Goal: Transaction & Acquisition: Download file/media

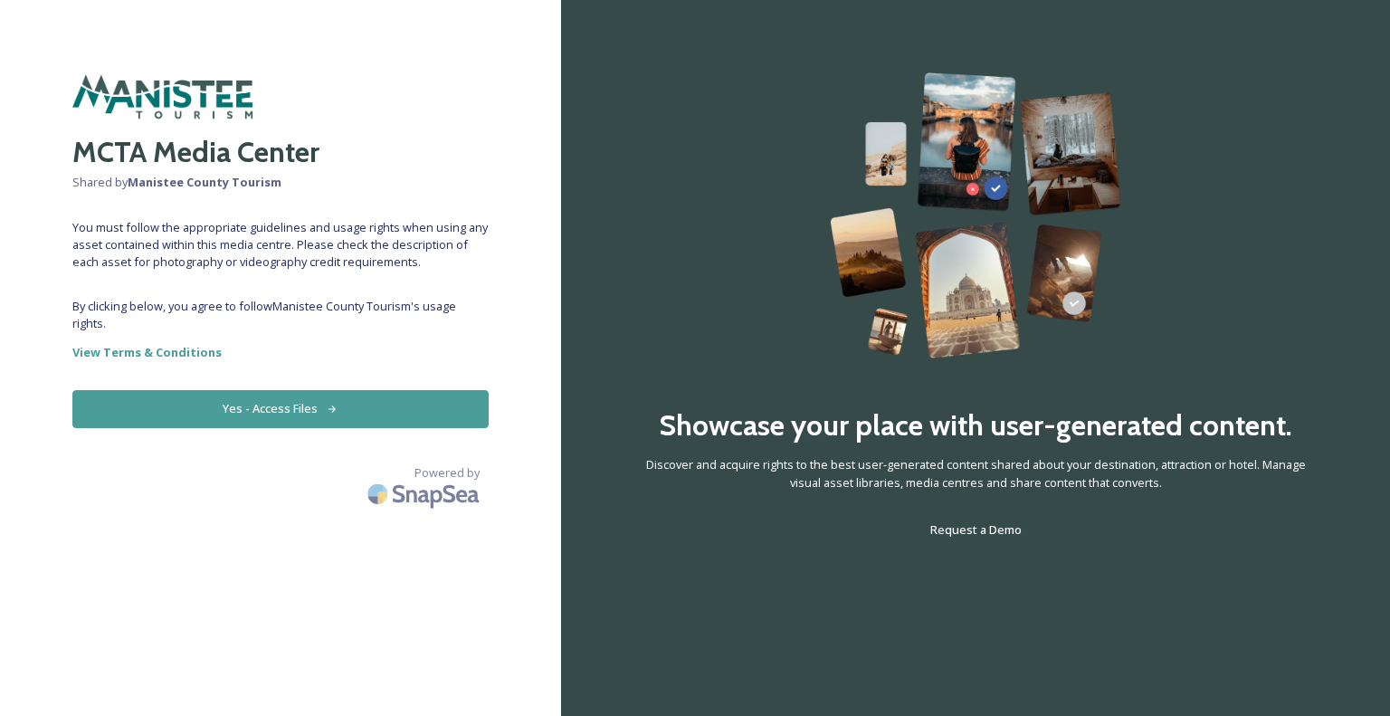
click at [208, 404] on button "Yes - Access Files" at bounding box center [280, 408] width 416 height 37
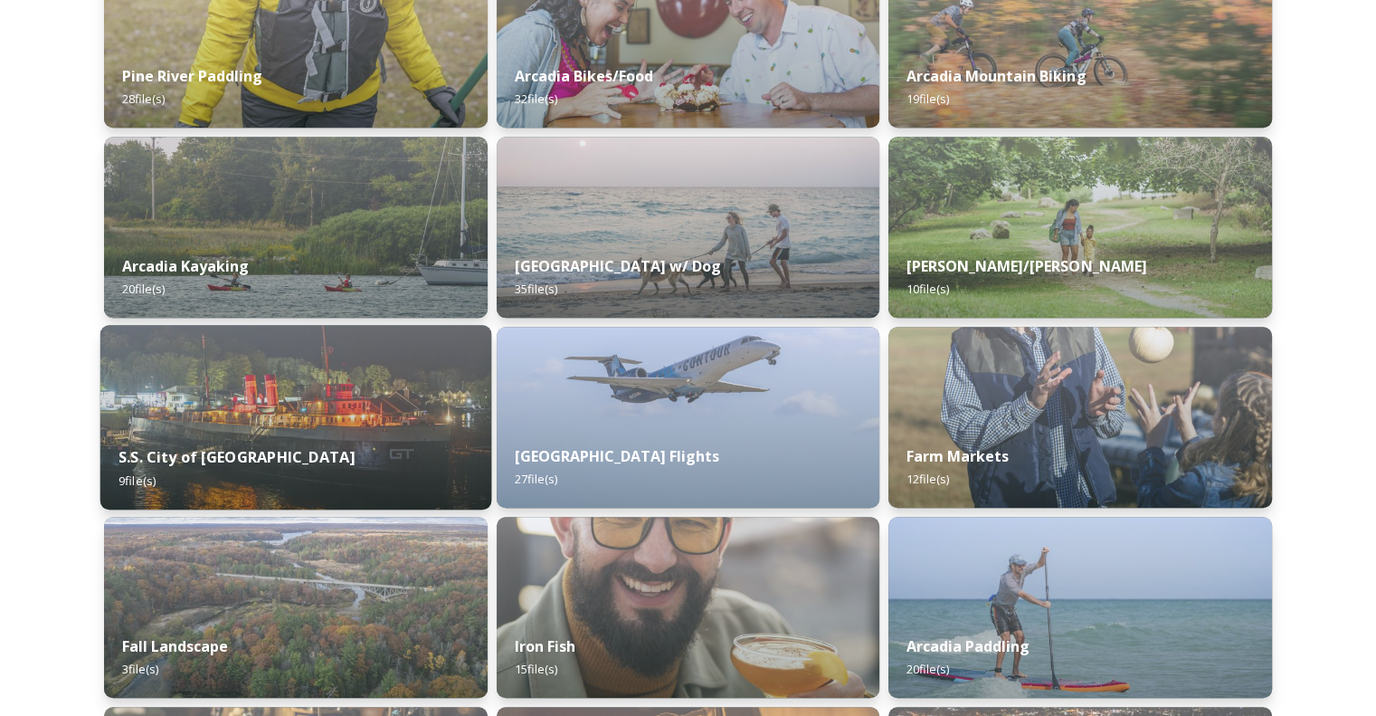
scroll to position [1448, 0]
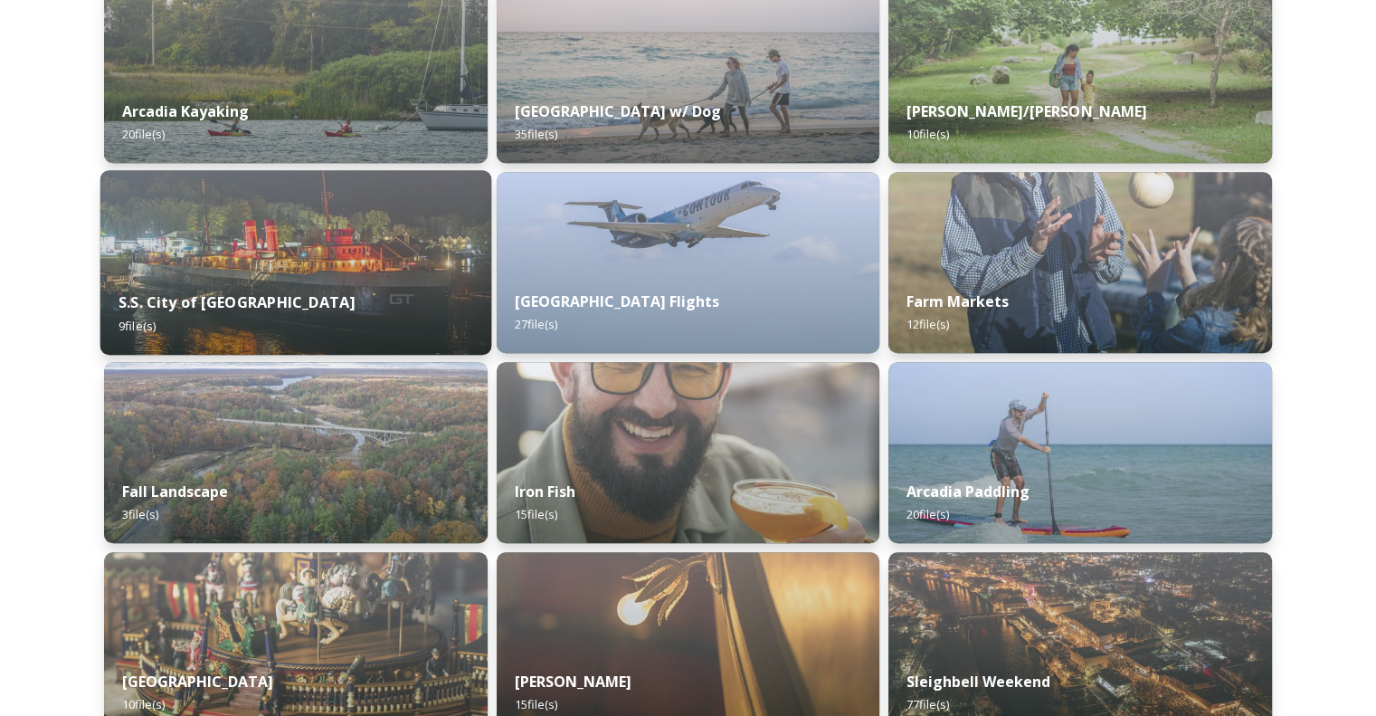
click at [418, 301] on div "S.S. City of Milwaukee 9 file(s)" at bounding box center [295, 313] width 391 height 82
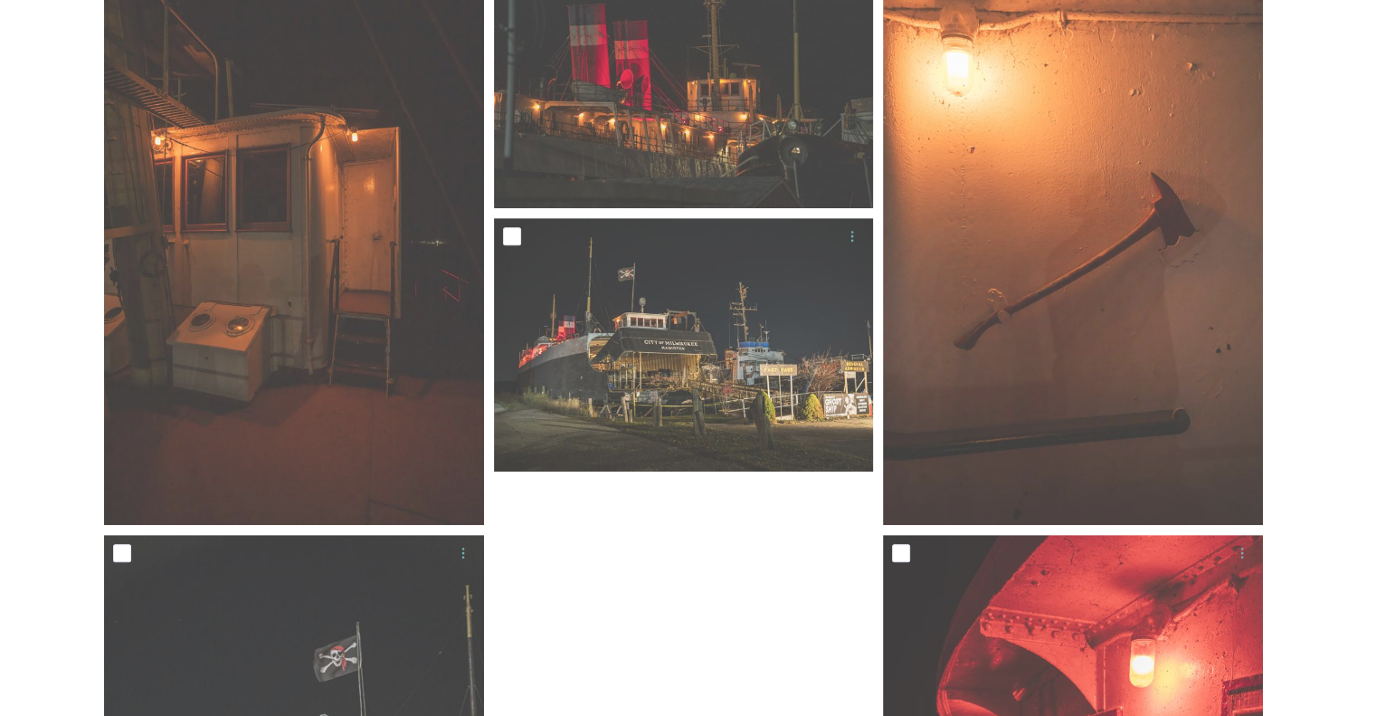
scroll to position [659, 0]
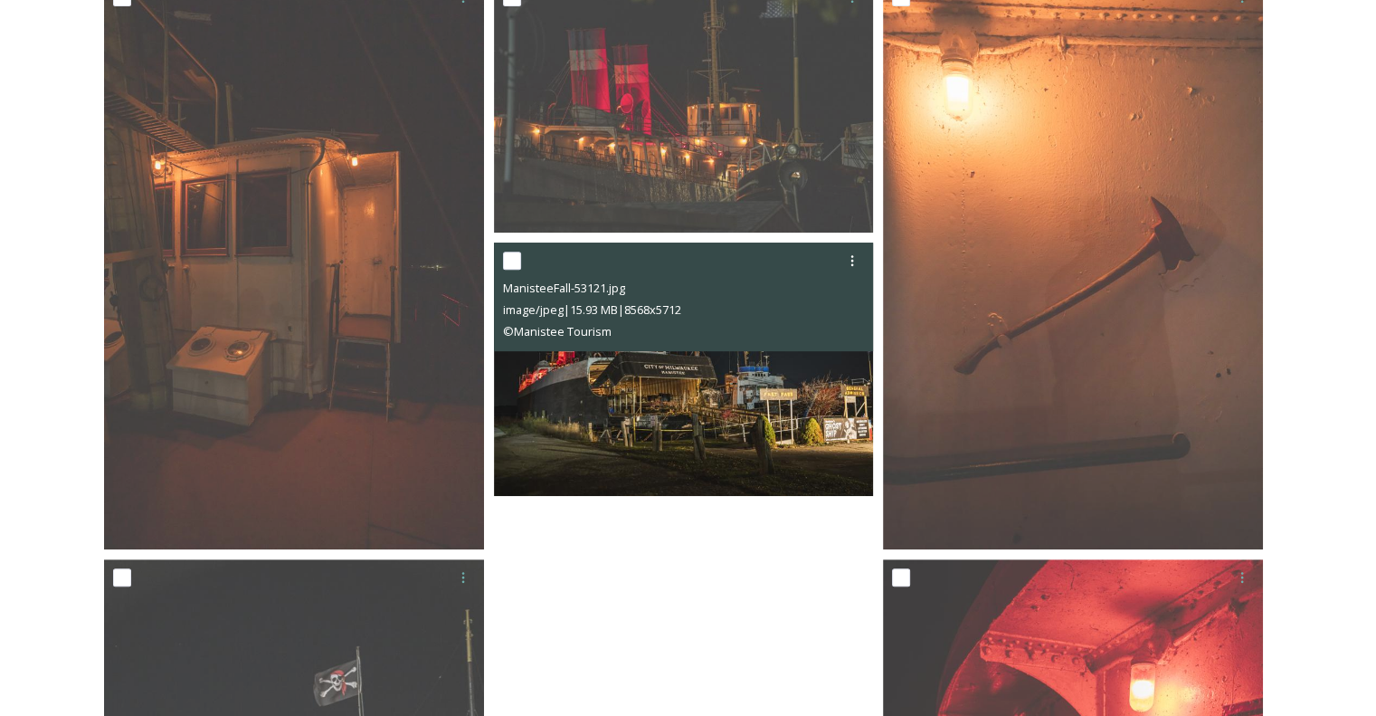
click at [762, 422] on img at bounding box center [684, 368] width 380 height 253
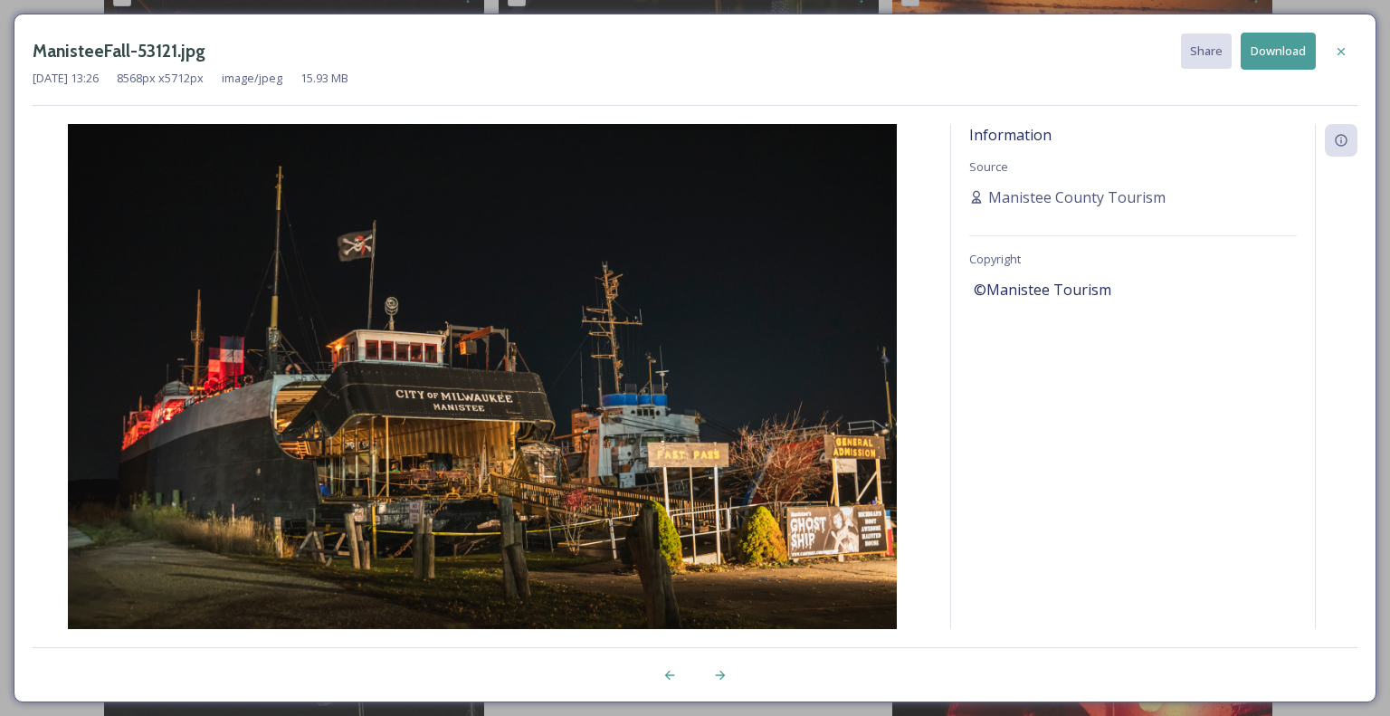
click at [1278, 43] on button "Download" at bounding box center [1277, 51] width 75 height 37
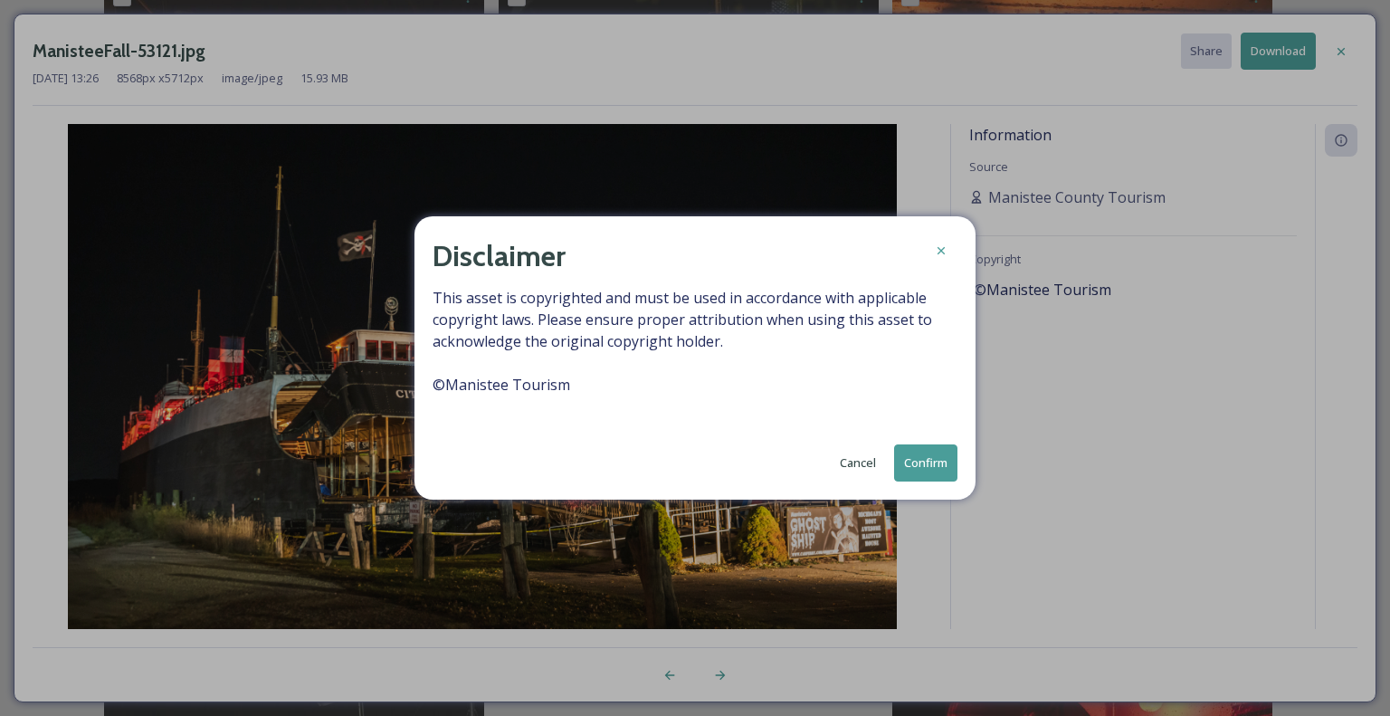
click at [947, 464] on button "Confirm" at bounding box center [925, 462] width 63 height 37
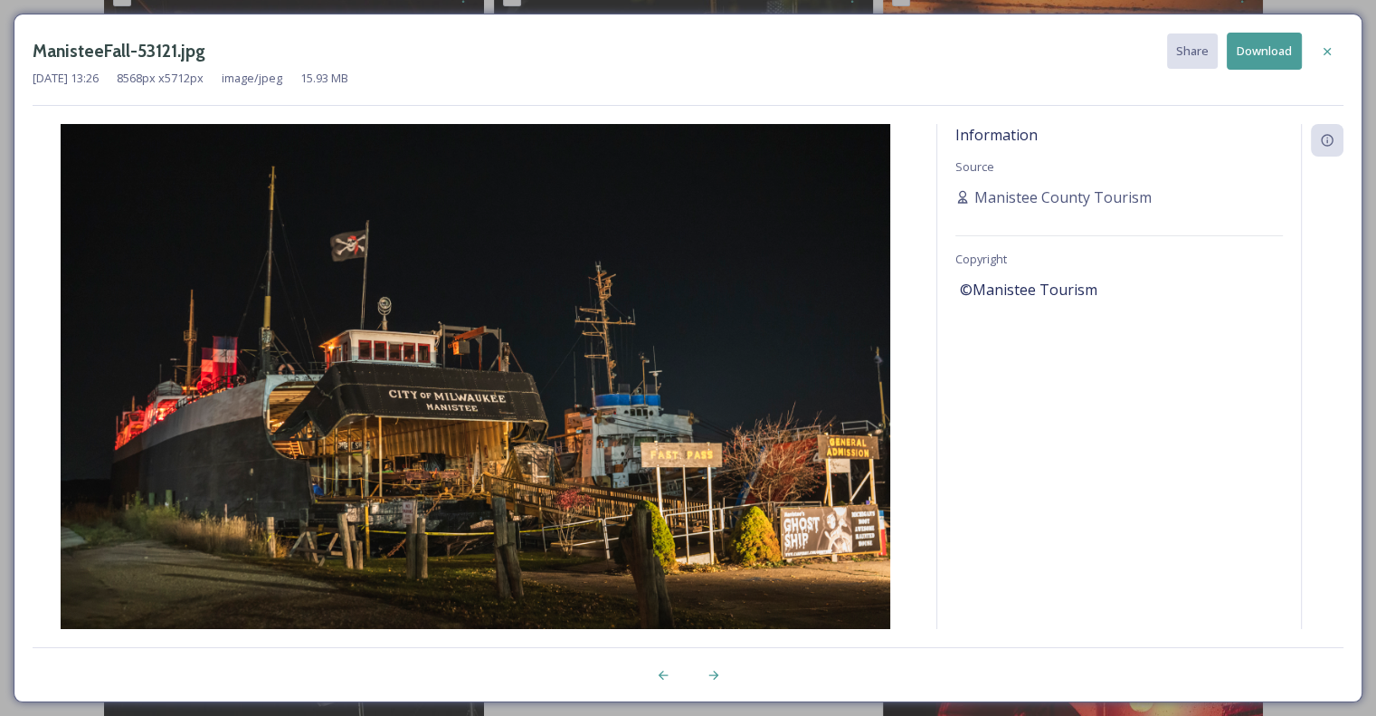
click at [1325, 45] on icon at bounding box center [1327, 51] width 14 height 14
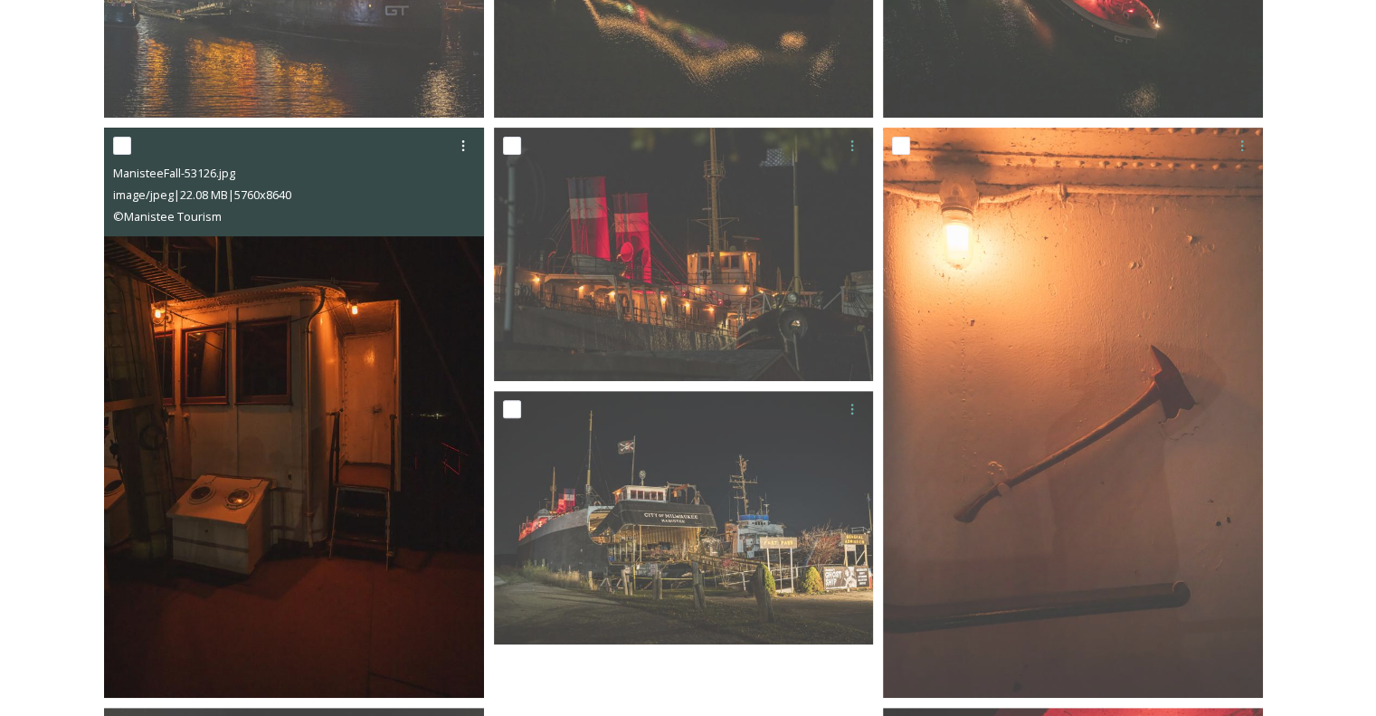
scroll to position [478, 0]
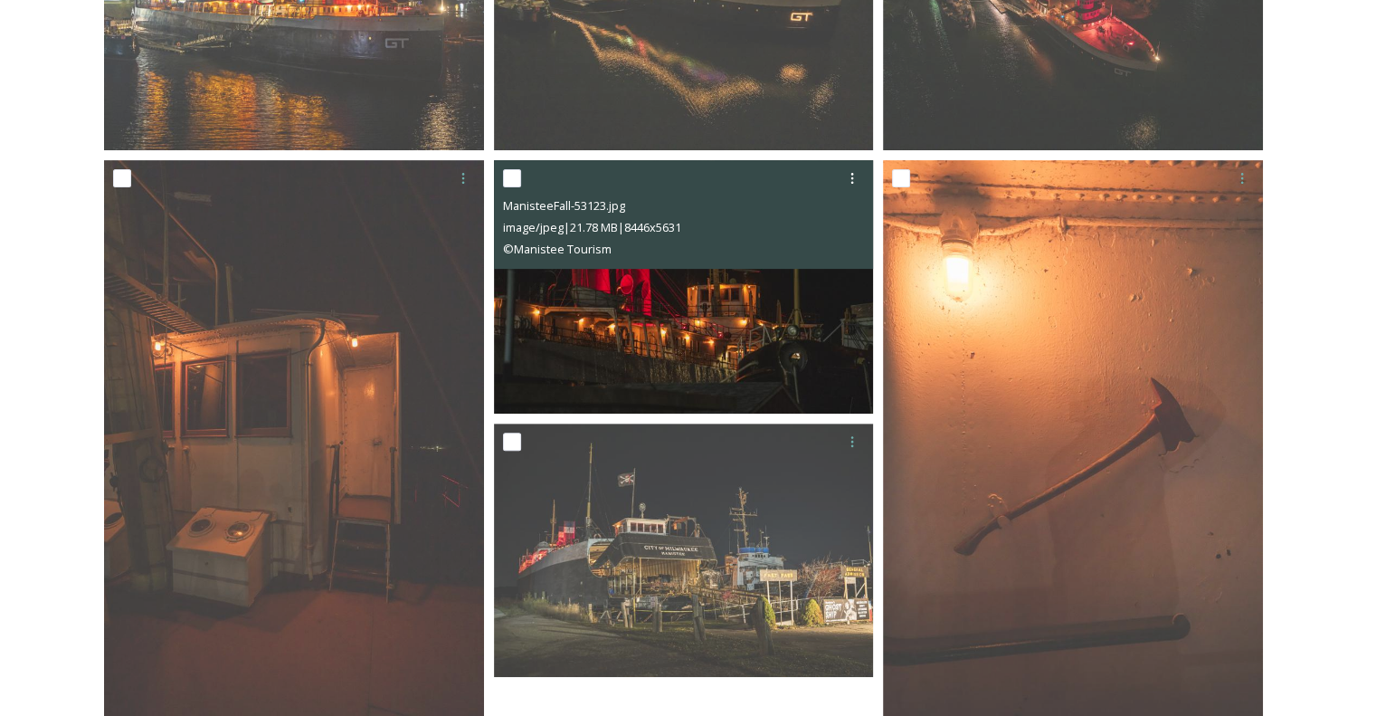
click at [709, 379] on img at bounding box center [684, 286] width 380 height 253
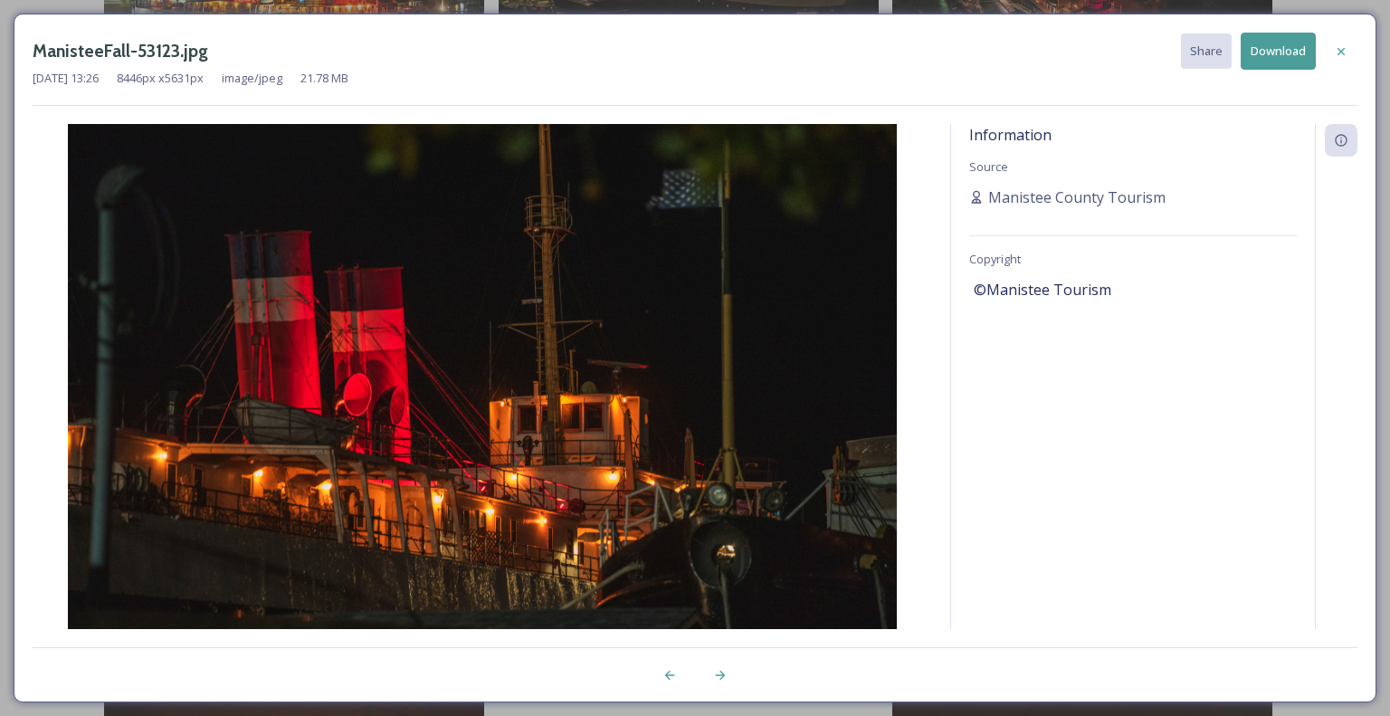
click at [1265, 54] on button "Download" at bounding box center [1277, 51] width 75 height 37
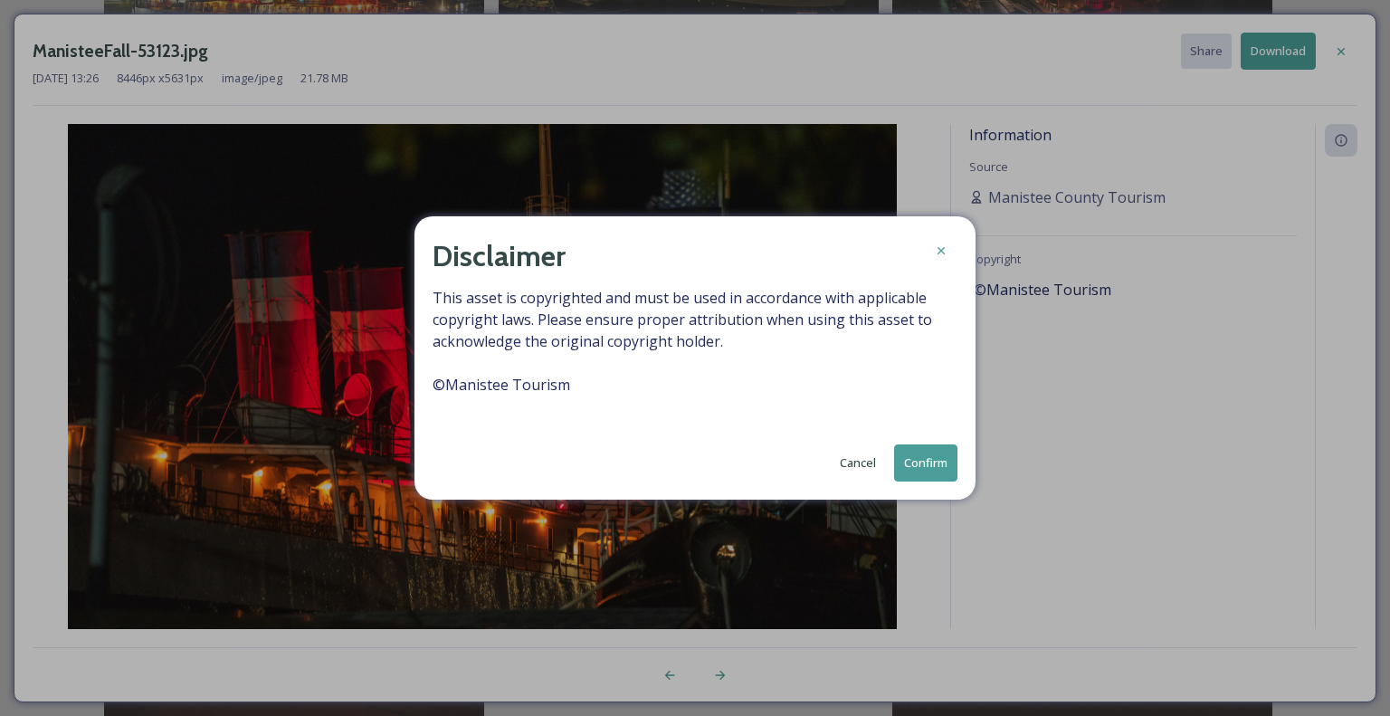
click at [943, 467] on button "Confirm" at bounding box center [925, 462] width 63 height 37
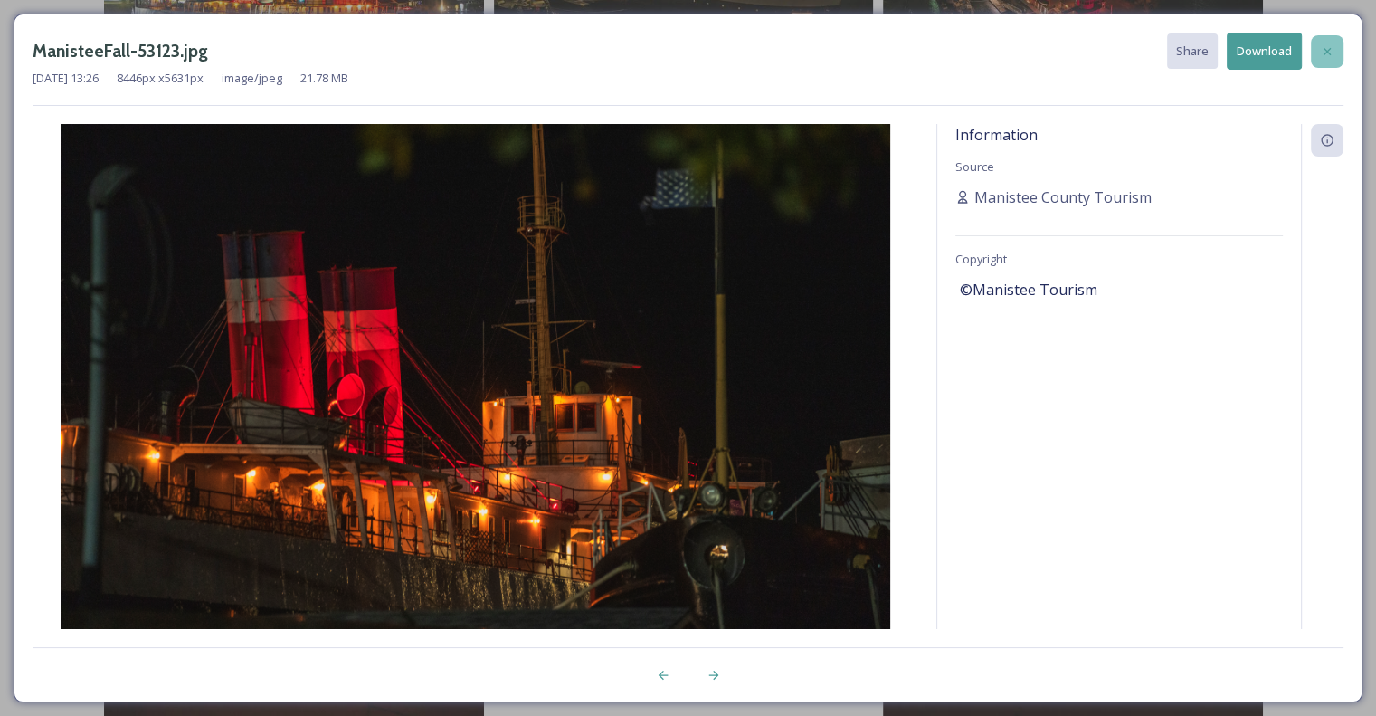
click at [1321, 62] on div at bounding box center [1327, 51] width 33 height 33
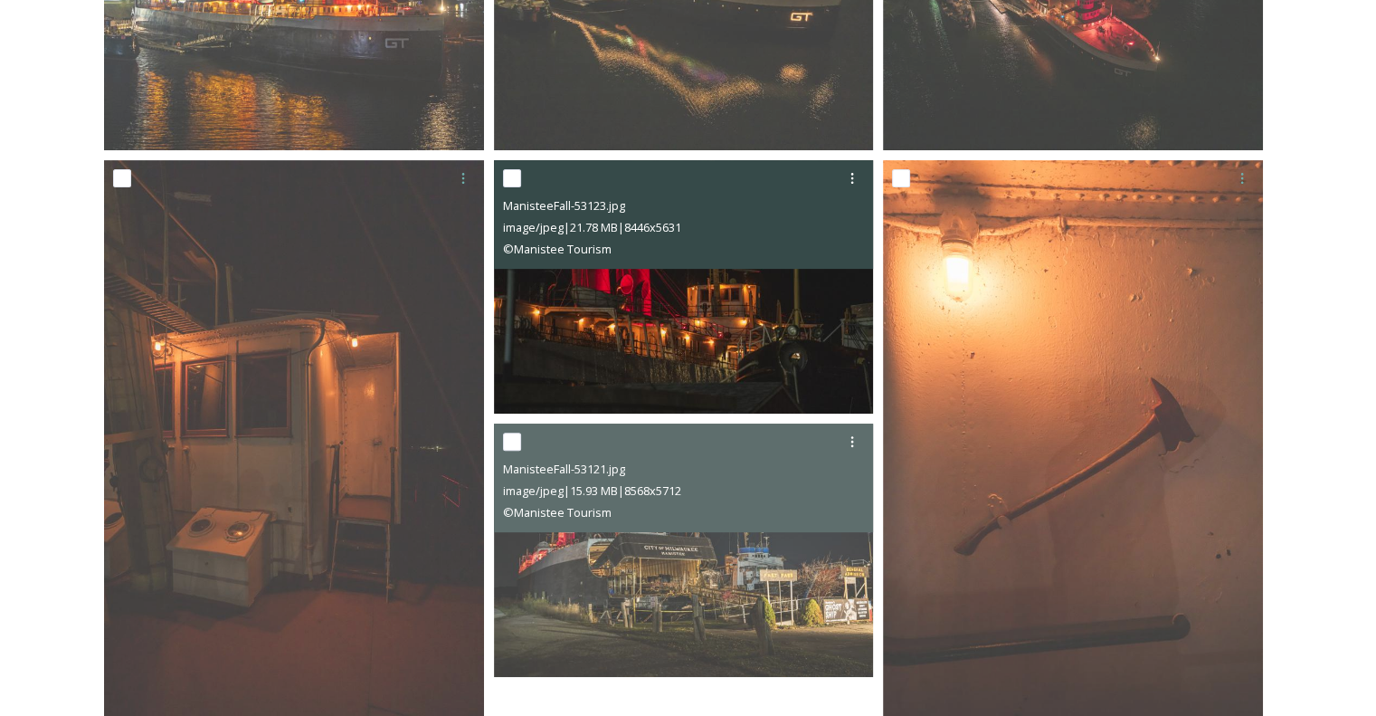
scroll to position [116, 0]
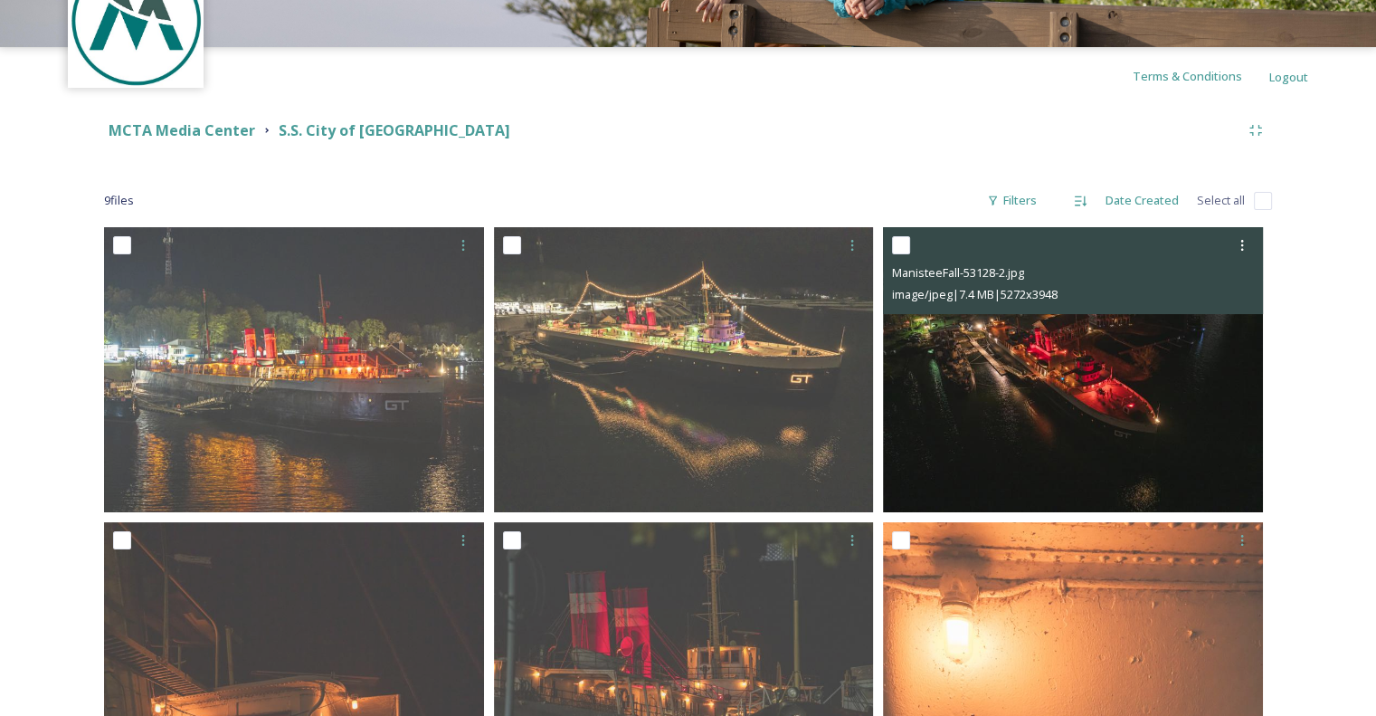
click at [972, 348] on img at bounding box center [1073, 369] width 380 height 284
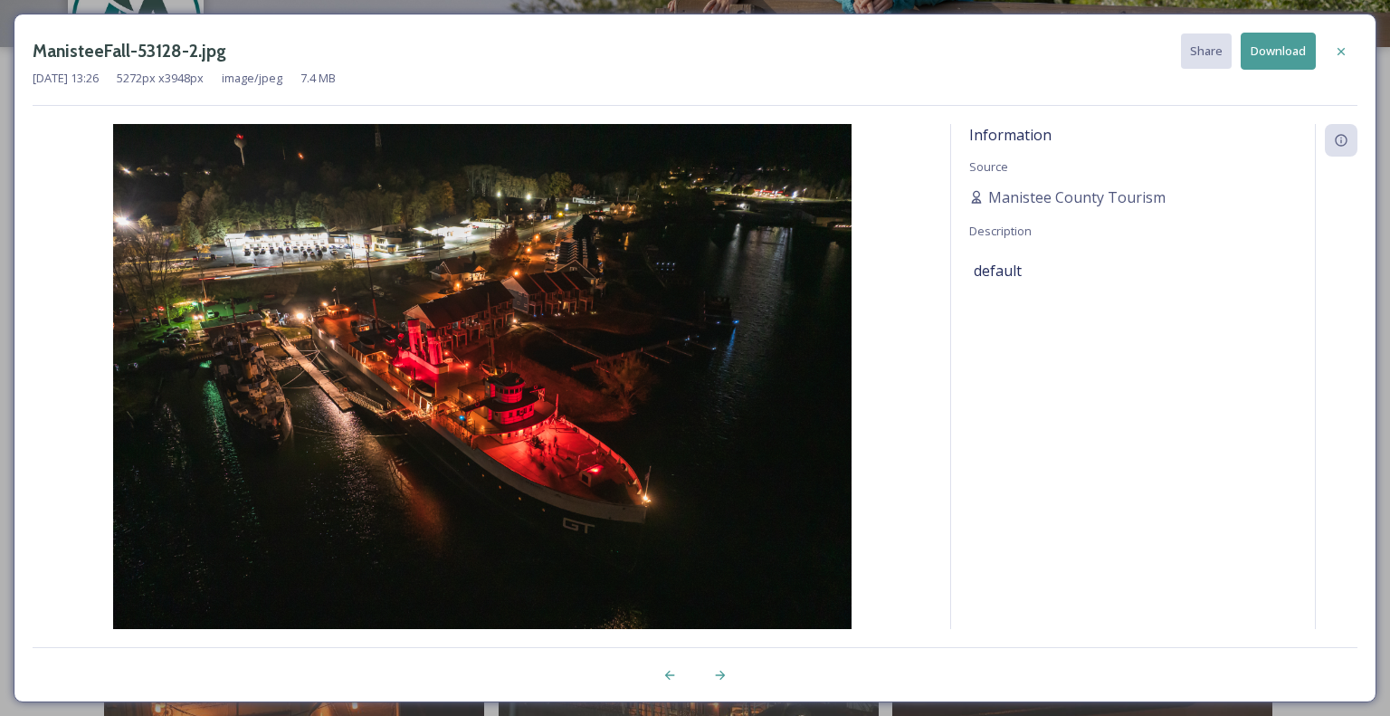
click at [1295, 59] on button "Download" at bounding box center [1277, 51] width 75 height 37
drag, startPoint x: 1343, startPoint y: 63, endPoint x: 1321, endPoint y: 88, distance: 32.7
click at [1344, 61] on div at bounding box center [1341, 51] width 33 height 33
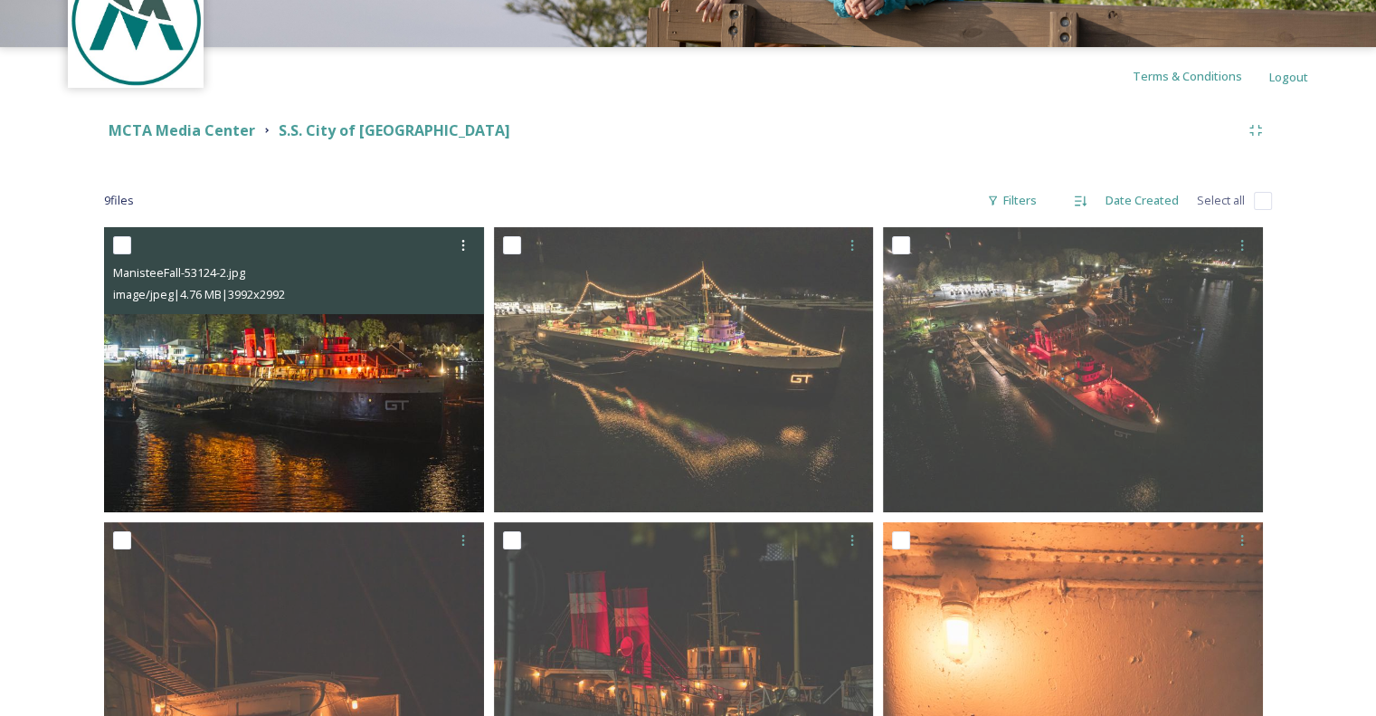
click at [397, 356] on img at bounding box center [294, 369] width 380 height 285
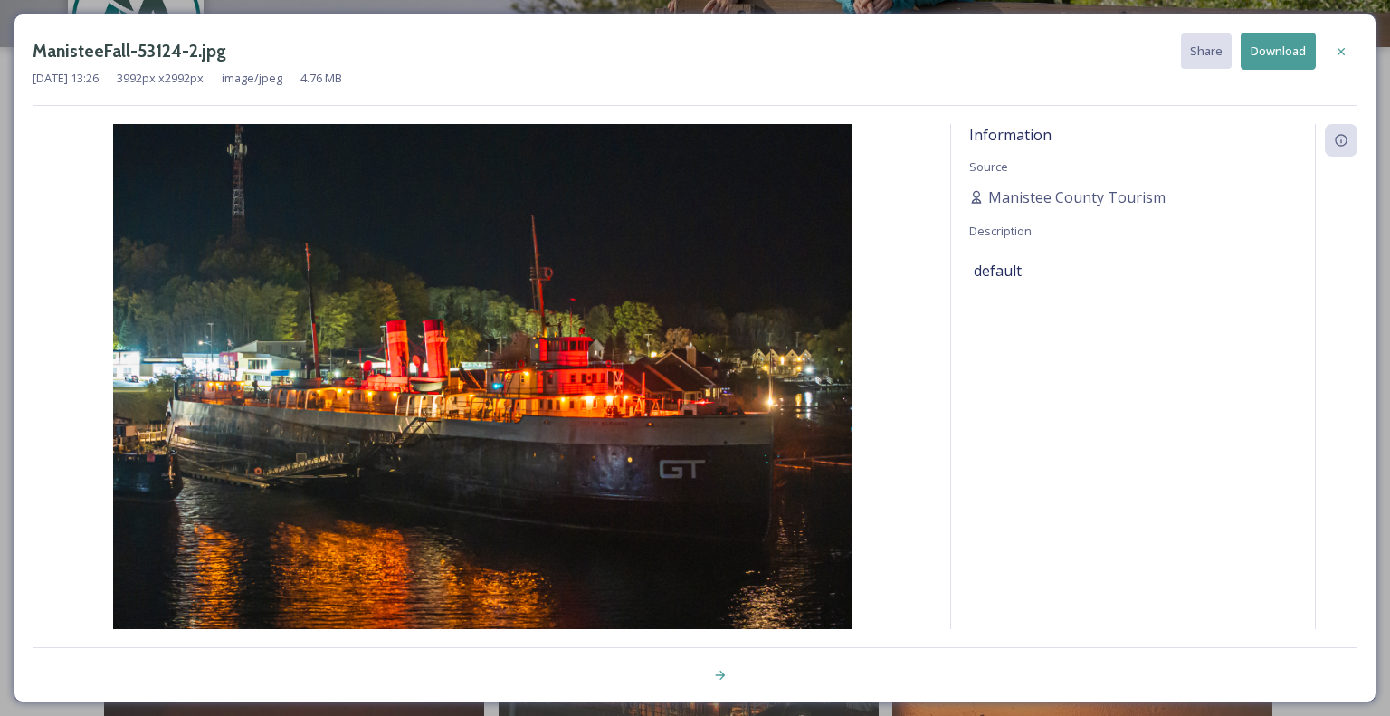
click at [1284, 58] on button "Download" at bounding box center [1277, 51] width 75 height 37
click at [1344, 54] on icon at bounding box center [1341, 51] width 14 height 14
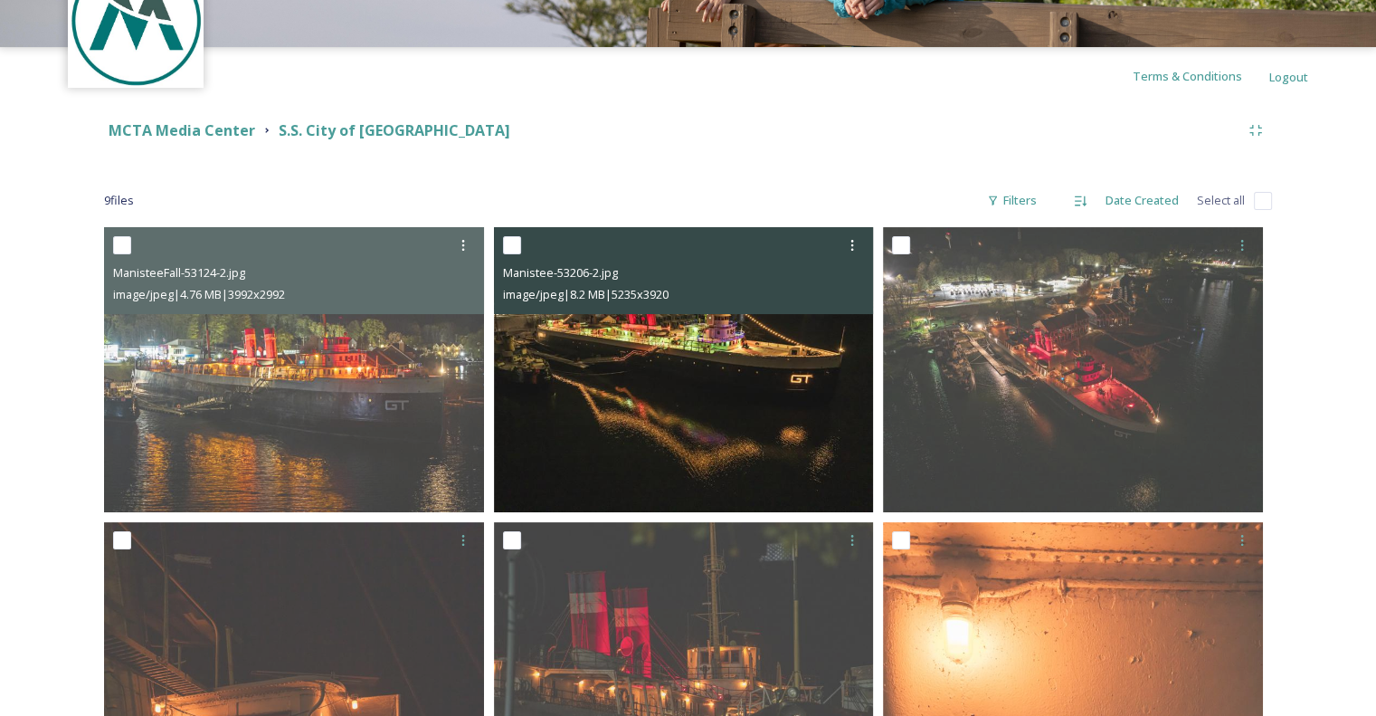
click at [767, 333] on img at bounding box center [684, 369] width 380 height 284
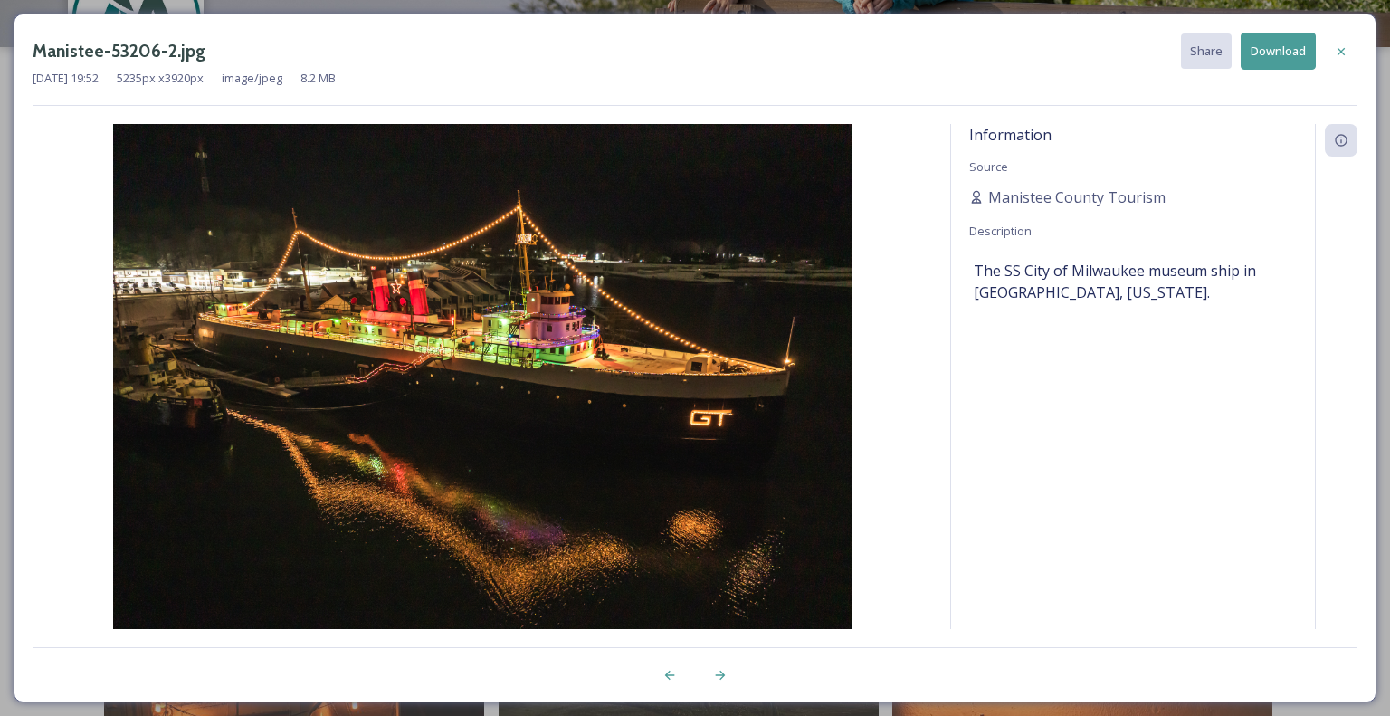
click at [1267, 49] on button "Download" at bounding box center [1277, 51] width 75 height 37
click at [1343, 45] on icon at bounding box center [1341, 51] width 14 height 14
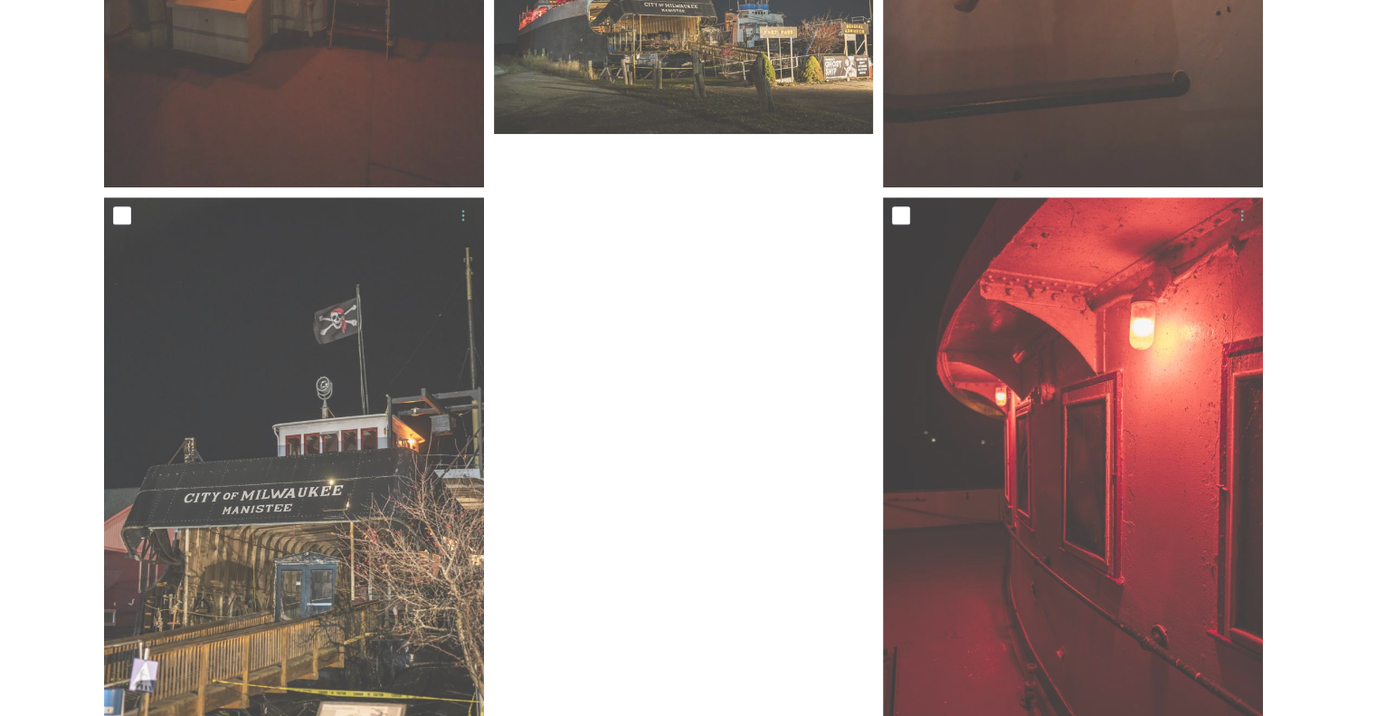
scroll to position [1111, 0]
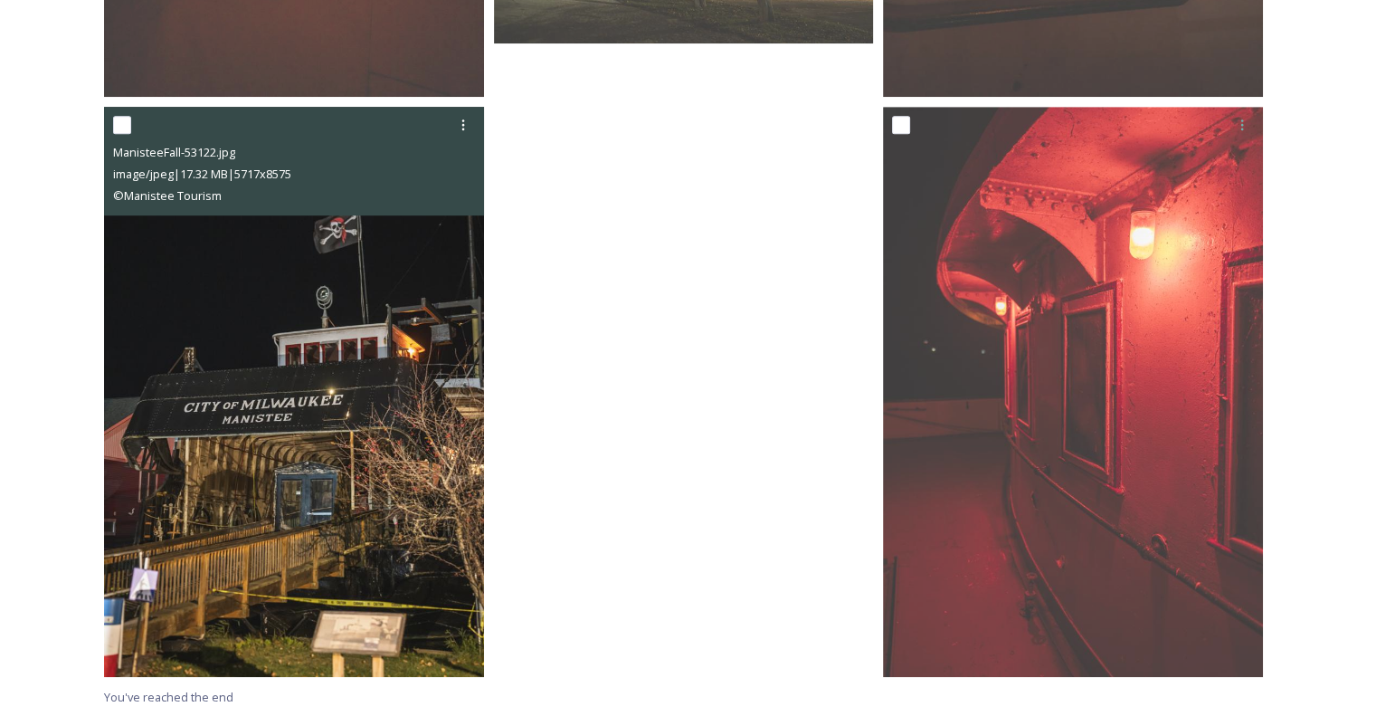
click at [337, 337] on img at bounding box center [294, 392] width 380 height 570
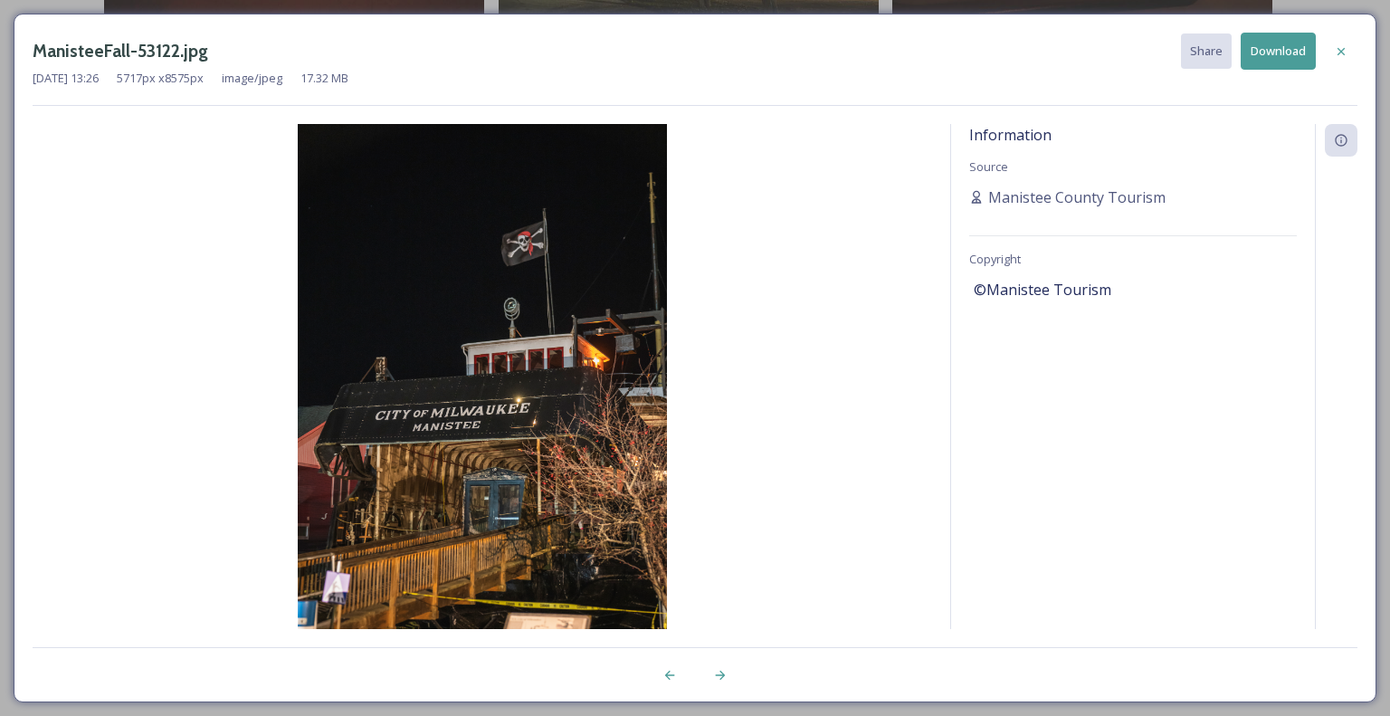
click at [1255, 50] on button "Download" at bounding box center [1277, 51] width 75 height 37
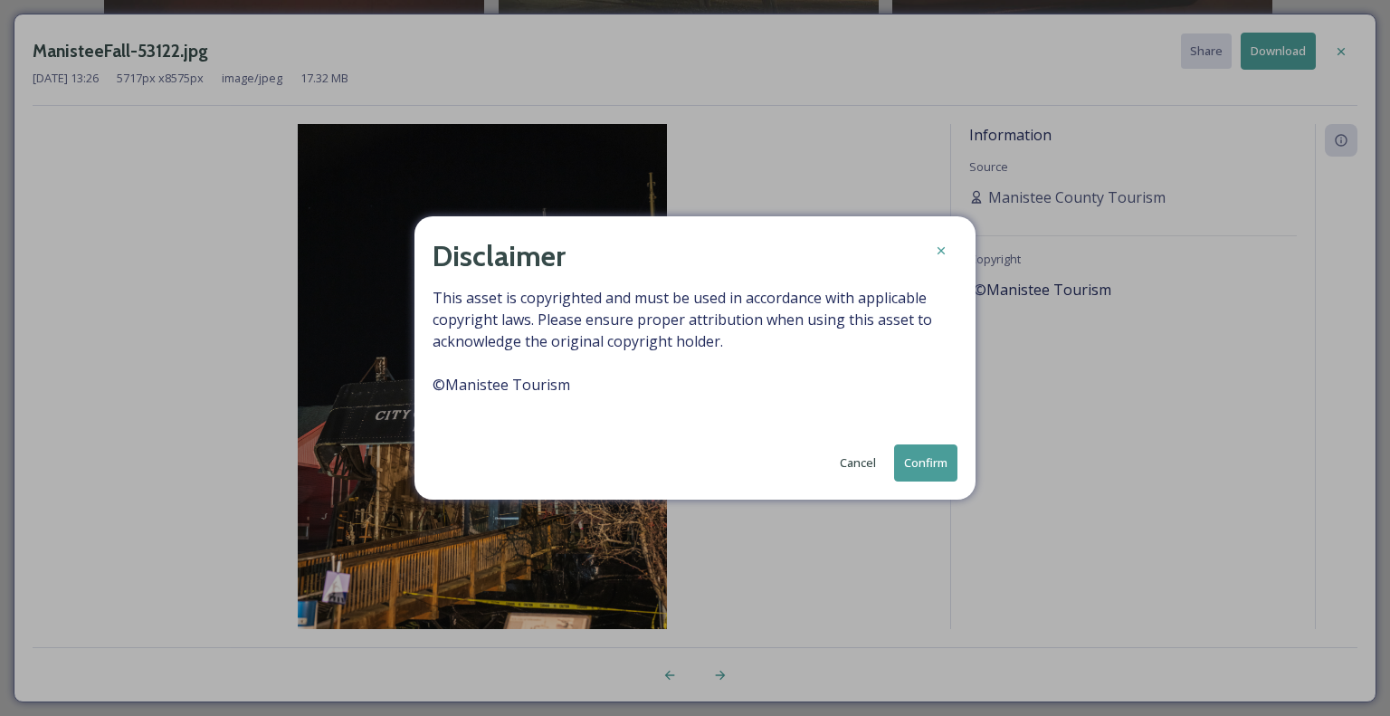
click at [934, 449] on button "Confirm" at bounding box center [925, 462] width 63 height 37
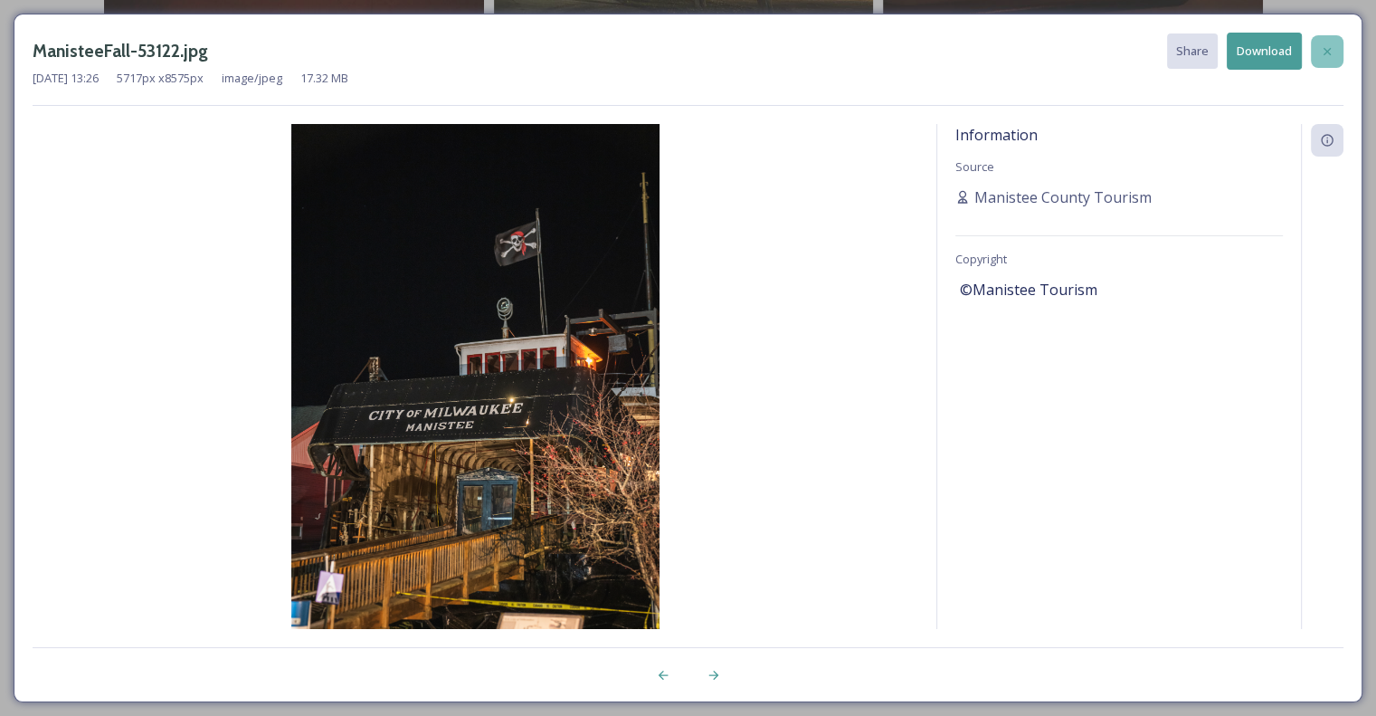
click at [1342, 42] on div at bounding box center [1327, 51] width 33 height 33
